Goal: Task Accomplishment & Management: Complete application form

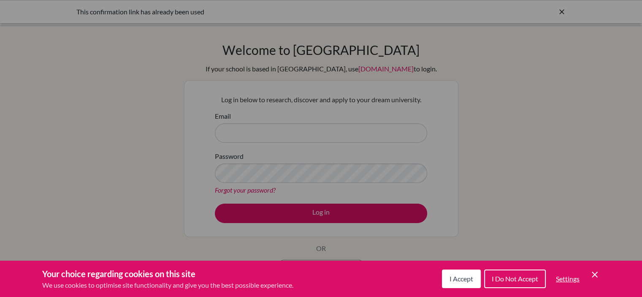
click at [455, 274] on button "I Accept" at bounding box center [461, 278] width 39 height 19
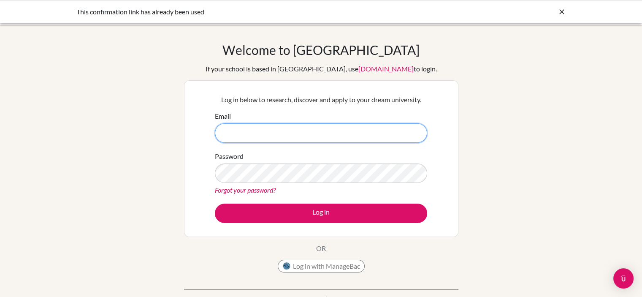
type input "[PERSON_NAME][EMAIL_ADDRESS]"
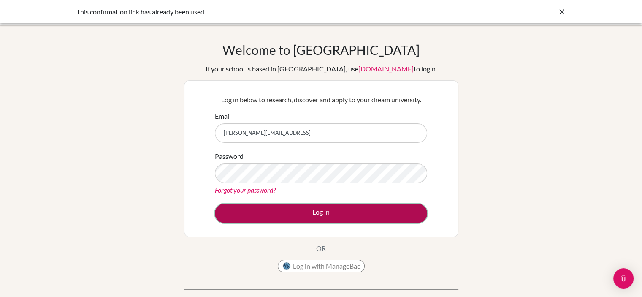
click at [322, 213] on button "Log in" at bounding box center [321, 212] width 212 height 19
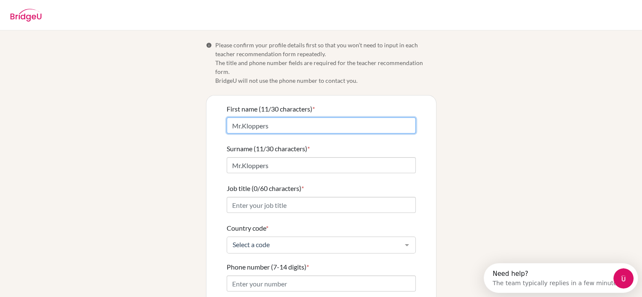
click at [283, 121] on input "Mr.Kloppers" at bounding box center [321, 125] width 189 height 16
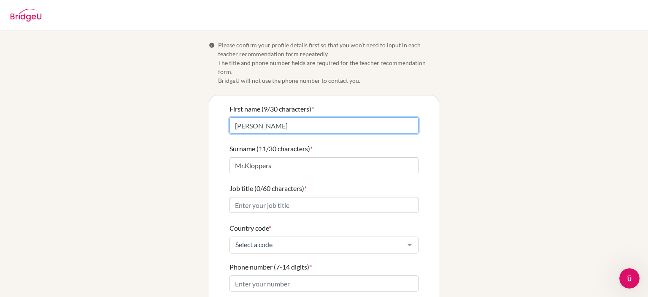
type input "[PERSON_NAME]"
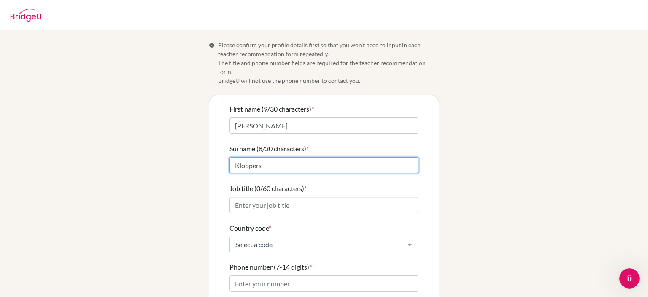
type input "Kloppers"
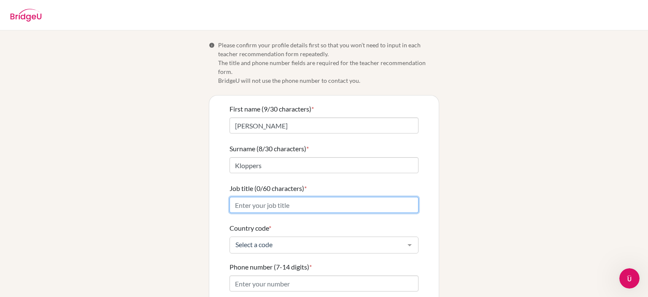
click at [265, 200] on input "Job title (0/60 characters) *" at bounding box center [323, 205] width 189 height 16
click at [408, 199] on input "Job title (0/60 characters) *" at bounding box center [323, 205] width 189 height 16
type input "High School Teacher"
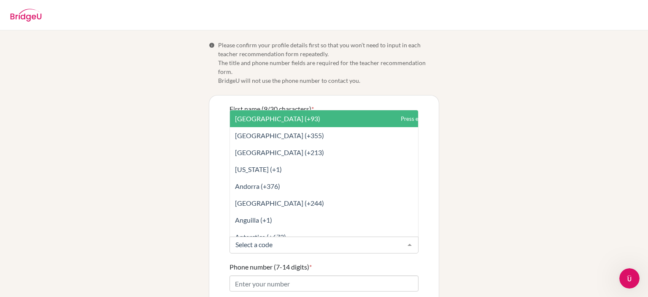
click at [404, 238] on div at bounding box center [409, 245] width 17 height 16
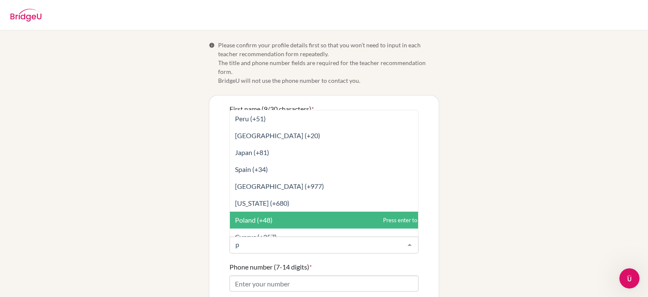
type input "pa"
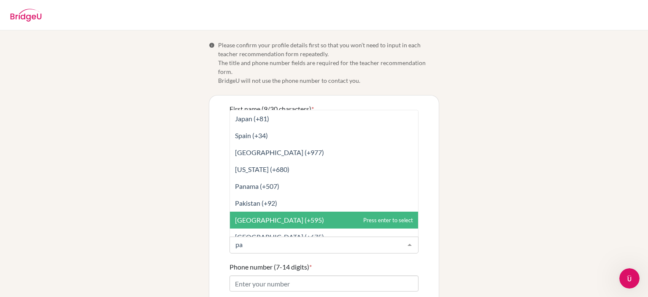
click at [322, 211] on span "[GEOGRAPHIC_DATA] (+595)" at bounding box center [324, 219] width 188 height 17
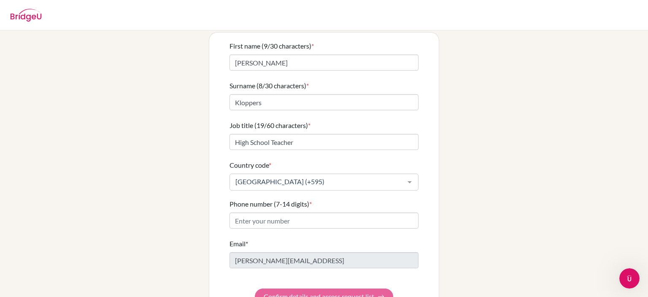
scroll to position [80, 0]
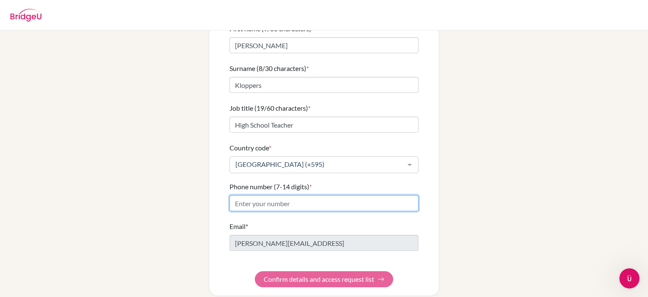
click at [300, 199] on input "Phone number (7-14 digits) *" at bounding box center [323, 203] width 189 height 16
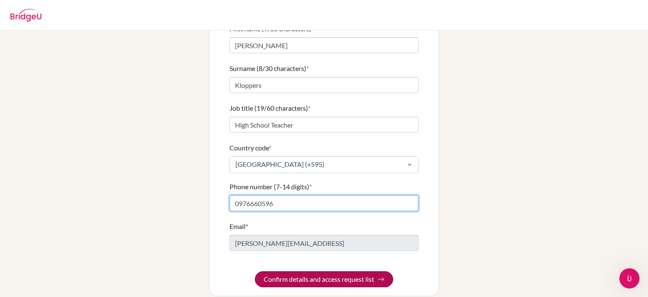
type input "0976660596"
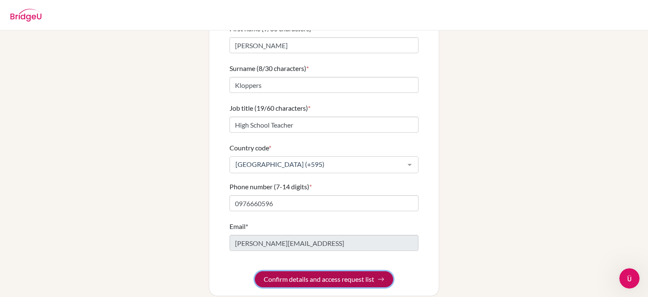
click at [302, 271] on button "Confirm details and access request list" at bounding box center [324, 279] width 138 height 16
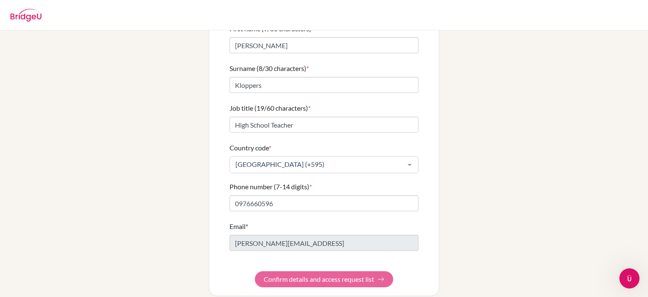
scroll to position [0, 0]
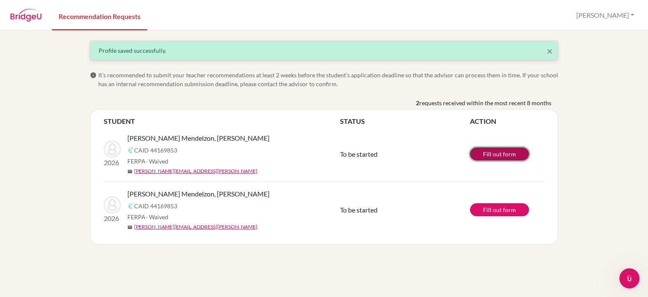
click at [481, 159] on link "Fill out form" at bounding box center [499, 153] width 59 height 13
